Goal: Use online tool/utility: Utilize a website feature to perform a specific function

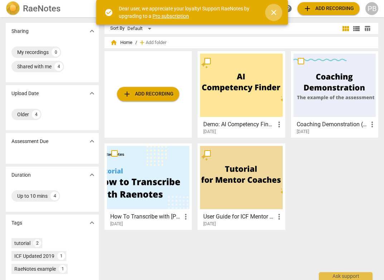
click at [278, 11] on span "close" at bounding box center [274, 12] width 9 height 9
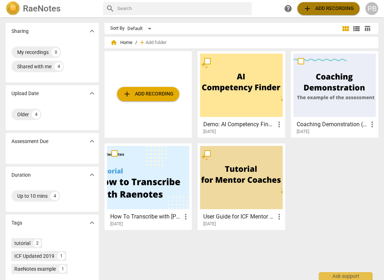
click at [317, 9] on span "add Add recording" at bounding box center [328, 8] width 51 height 9
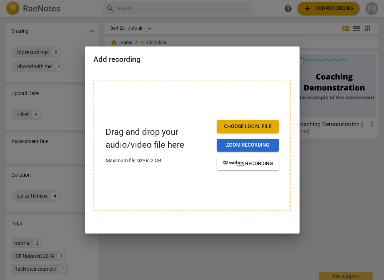
click at [253, 142] on span "Zoom recording" at bounding box center [248, 145] width 51 height 7
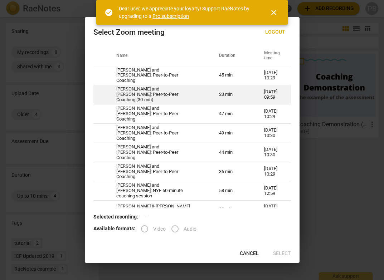
click at [125, 96] on td "[PERSON_NAME] and [PERSON_NAME]: Peer-to-Peer Coaching (30-min)" at bounding box center [159, 94] width 103 height 19
radio input "true"
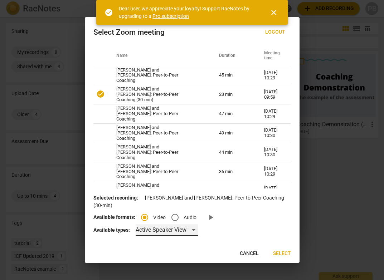
click at [191, 232] on div "Active Speaker View" at bounding box center [167, 230] width 62 height 11
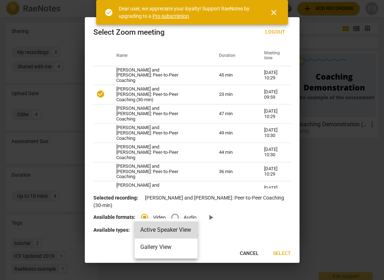
click at [203, 231] on div at bounding box center [192, 140] width 384 height 280
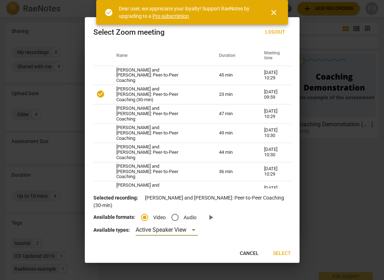
click at [181, 219] on input "Audio" at bounding box center [175, 217] width 17 height 17
radio input "true"
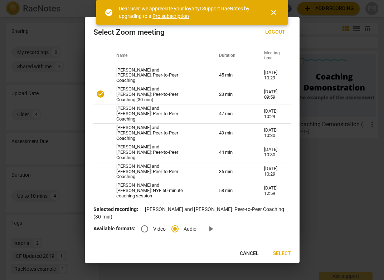
click at [280, 253] on span "Select" at bounding box center [282, 253] width 18 height 7
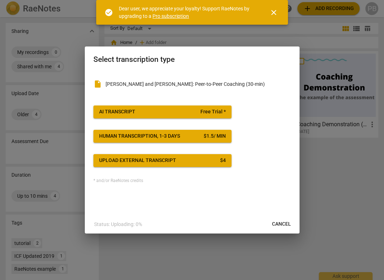
click at [150, 112] on span "AI Transcript Free Trial *" at bounding box center [162, 112] width 127 height 7
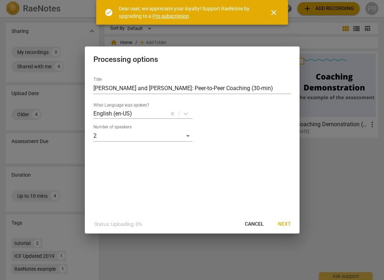
click at [283, 223] on span "Next" at bounding box center [284, 224] width 13 height 7
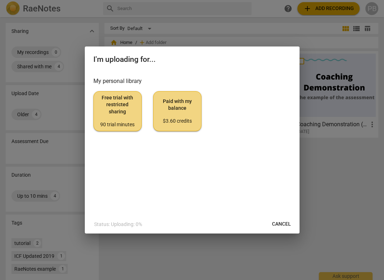
click at [123, 117] on span "Free trial with restricted sharing 90 trial minutes" at bounding box center [118, 112] width 36 height 34
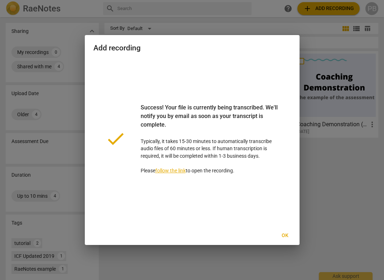
click at [167, 171] on link "follow the link" at bounding box center [170, 171] width 30 height 6
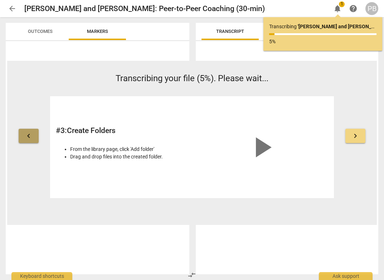
click at [24, 138] on span "keyboard_arrow_left" at bounding box center [28, 136] width 9 height 9
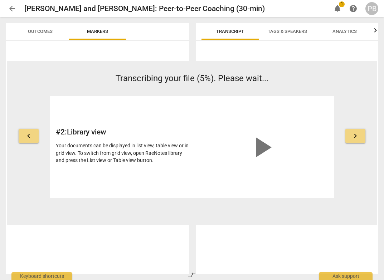
click at [362, 139] on button "keyboard_arrow_right" at bounding box center [356, 136] width 20 height 14
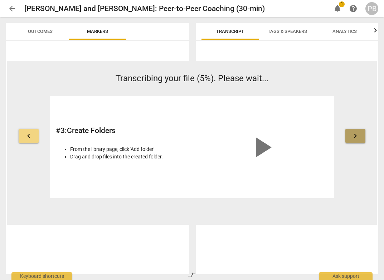
click at [362, 139] on button "keyboard_arrow_right" at bounding box center [356, 136] width 20 height 14
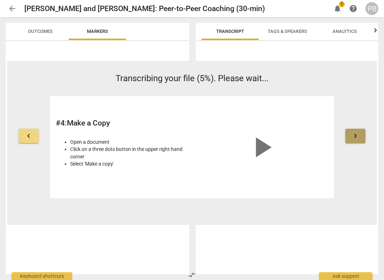
click at [360, 137] on button "keyboard_arrow_right" at bounding box center [356, 136] width 20 height 14
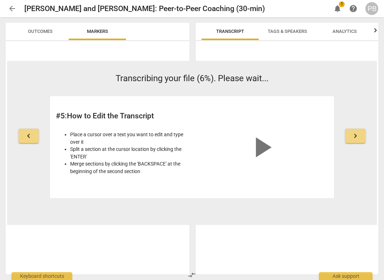
click at [358, 138] on span "keyboard_arrow_right" at bounding box center [355, 136] width 9 height 9
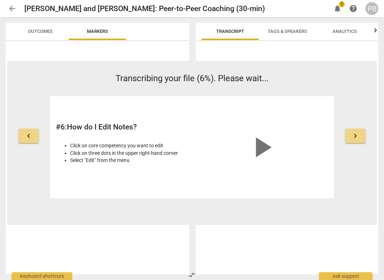
click at [358, 138] on span "keyboard_arrow_right" at bounding box center [355, 136] width 9 height 9
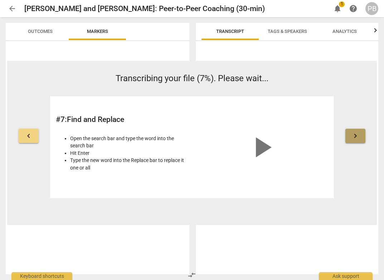
click at [358, 138] on span "keyboard_arrow_right" at bounding box center [355, 136] width 9 height 9
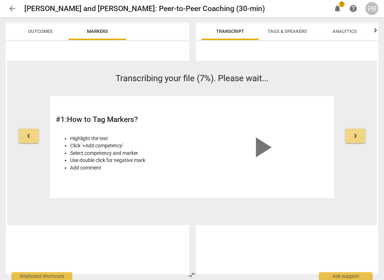
click at [358, 137] on span "keyboard_arrow_right" at bounding box center [355, 136] width 9 height 9
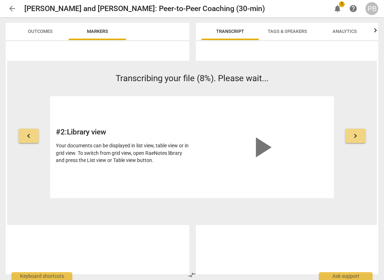
click at [357, 138] on span "keyboard_arrow_right" at bounding box center [355, 136] width 9 height 9
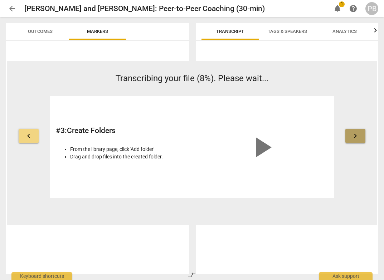
click at [356, 139] on span "keyboard_arrow_right" at bounding box center [355, 136] width 9 height 9
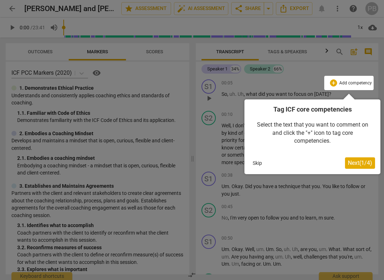
click at [356, 163] on span "Next ( 1 / 4 )" at bounding box center [360, 163] width 24 height 7
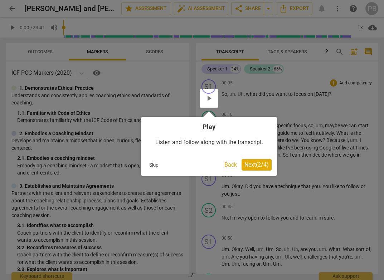
click at [255, 165] on span "Next ( 2 / 4 )" at bounding box center [257, 165] width 24 height 7
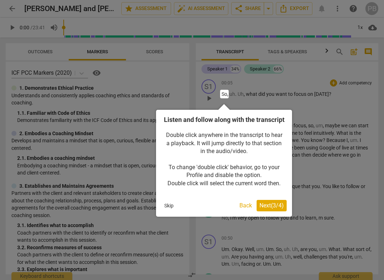
click at [279, 209] on span "Next ( 3 / 4 )" at bounding box center [272, 205] width 24 height 7
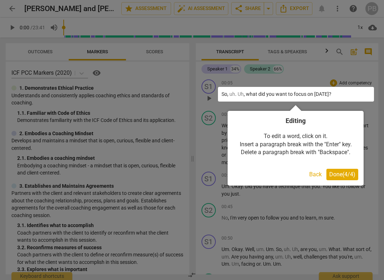
click at [339, 173] on span "Done ( 4 / 4 )" at bounding box center [343, 174] width 26 height 7
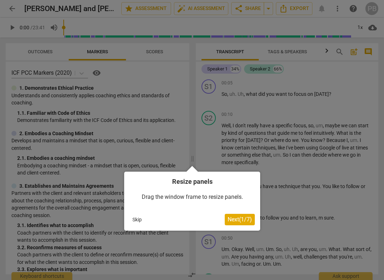
click at [241, 220] on span "Next ( 1 / 7 )" at bounding box center [240, 219] width 24 height 7
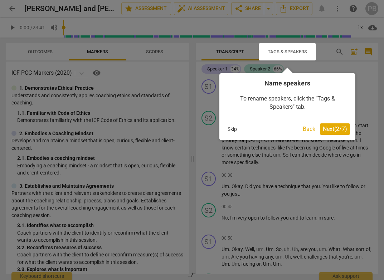
click at [340, 129] on span "Next ( 2 / 7 )" at bounding box center [335, 129] width 24 height 7
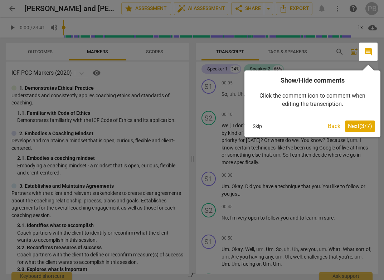
click at [354, 125] on span "Next ( 3 / 7 )" at bounding box center [360, 126] width 24 height 7
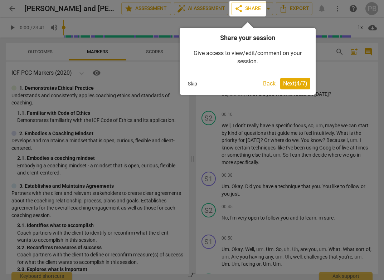
click at [299, 83] on span "Next ( 4 / 7 )" at bounding box center [295, 83] width 24 height 7
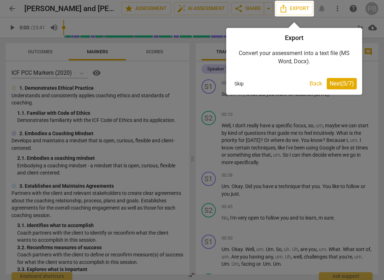
click at [342, 81] on span "Next ( 5 / 7 )" at bounding box center [342, 83] width 24 height 7
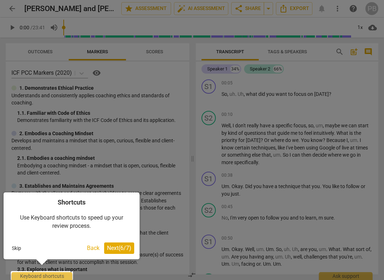
click at [113, 248] on span "Next ( 6 / 7 )" at bounding box center [119, 248] width 24 height 7
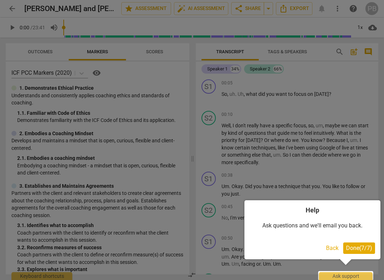
click at [361, 248] on span "Done ( 7 / 7 )" at bounding box center [359, 248] width 26 height 7
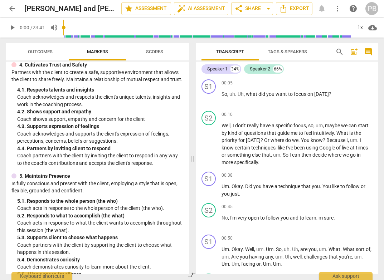
scroll to position [62, 0]
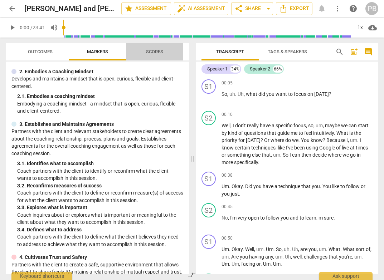
click at [160, 53] on span "Scores" at bounding box center [154, 51] width 17 height 5
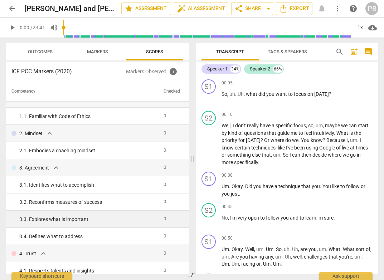
scroll to position [0, 0]
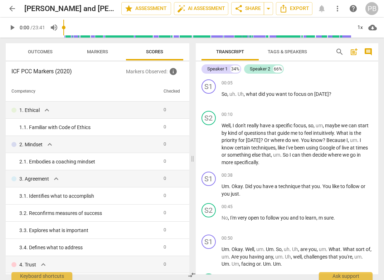
click at [93, 51] on span "Markers" at bounding box center [97, 51] width 21 height 5
